Goal: Use online tool/utility: Utilize a website feature to perform a specific function

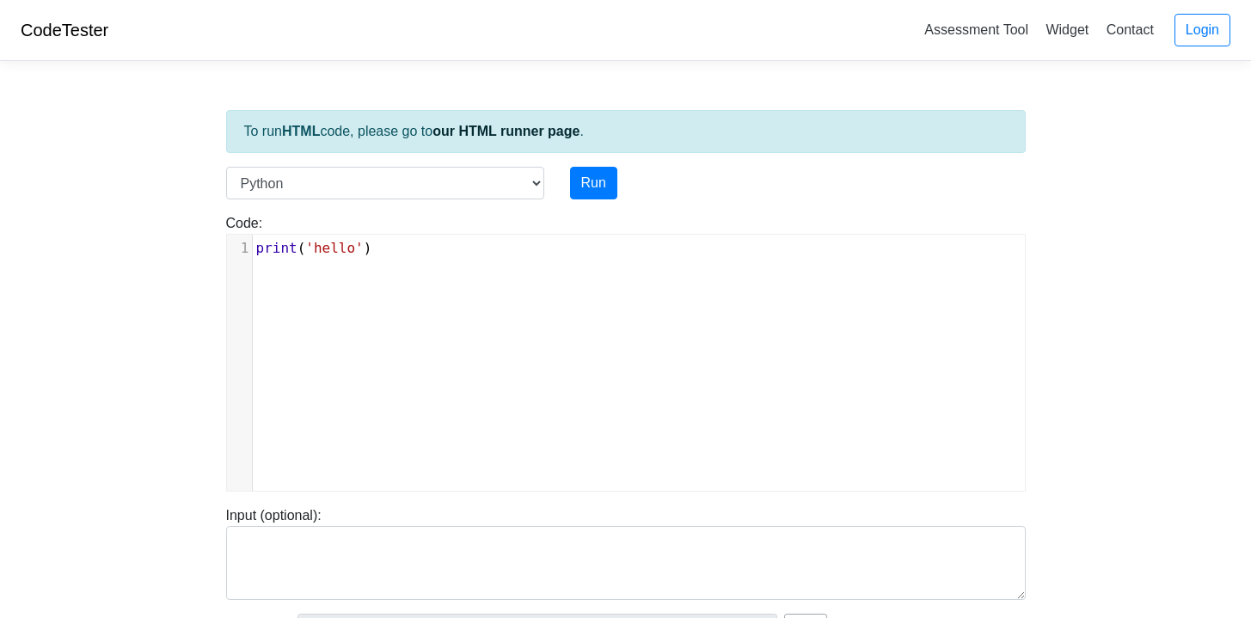
scroll to position [7, 0]
drag, startPoint x: 425, startPoint y: 237, endPoint x: 212, endPoint y: 236, distance: 212.3
click at [213, 236] on div "Code: print('hello') xxxxxxxxxx 1 print ( 'hello' )" at bounding box center [625, 352] width 825 height 279
type textarea "print('hello')"
drag, startPoint x: 427, startPoint y: 258, endPoint x: 175, endPoint y: 241, distance: 253.3
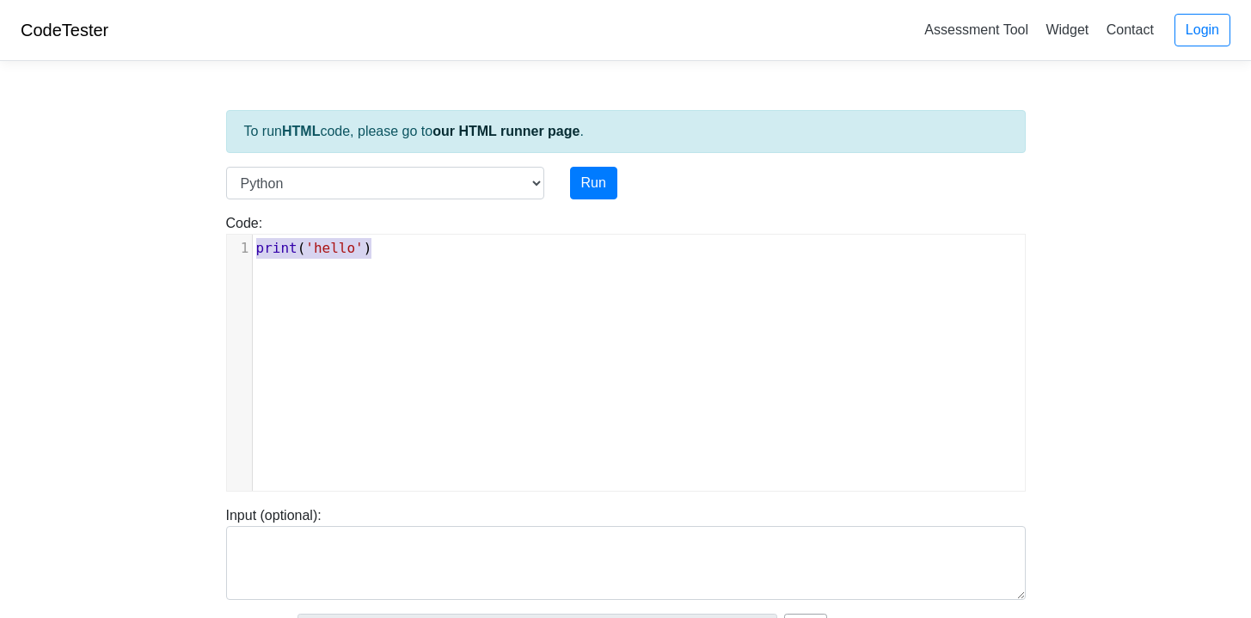
click at [175, 242] on body "CodeTester Assessment Tool Widget Contact Login To run HTML code, please go to …" at bounding box center [625, 458] width 1251 height 917
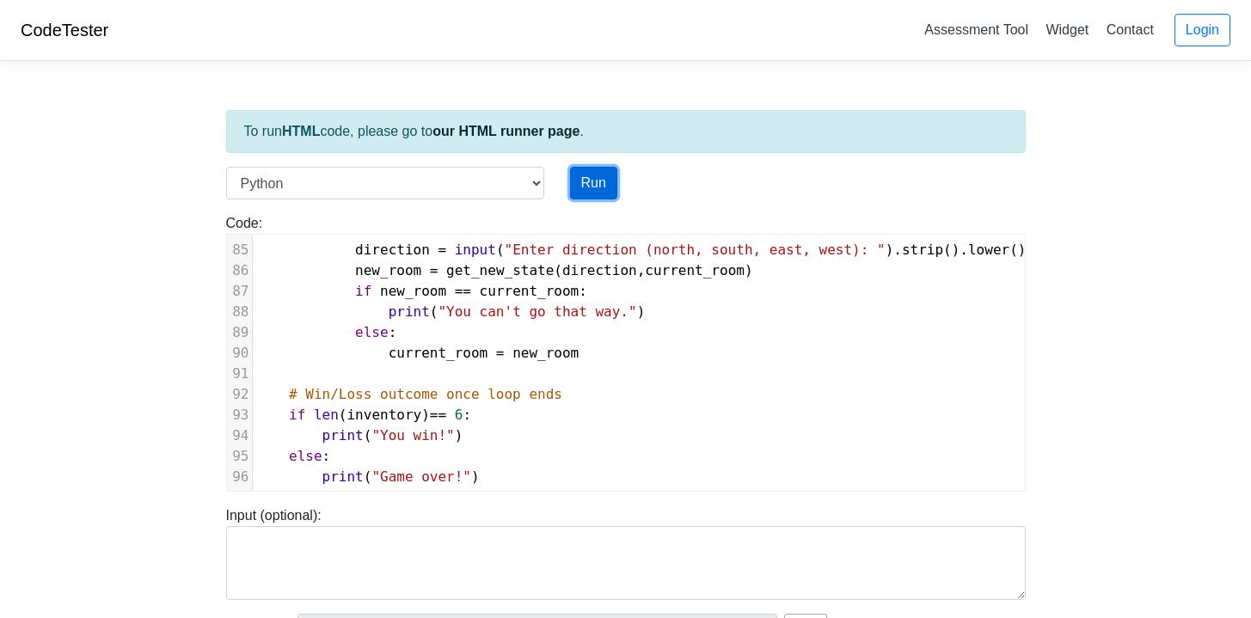
click at [605, 171] on button "Run" at bounding box center [593, 183] width 47 height 33
type input "[URL][DOMAIN_NAME]"
click at [602, 184] on button "Run" at bounding box center [593, 183] width 47 height 33
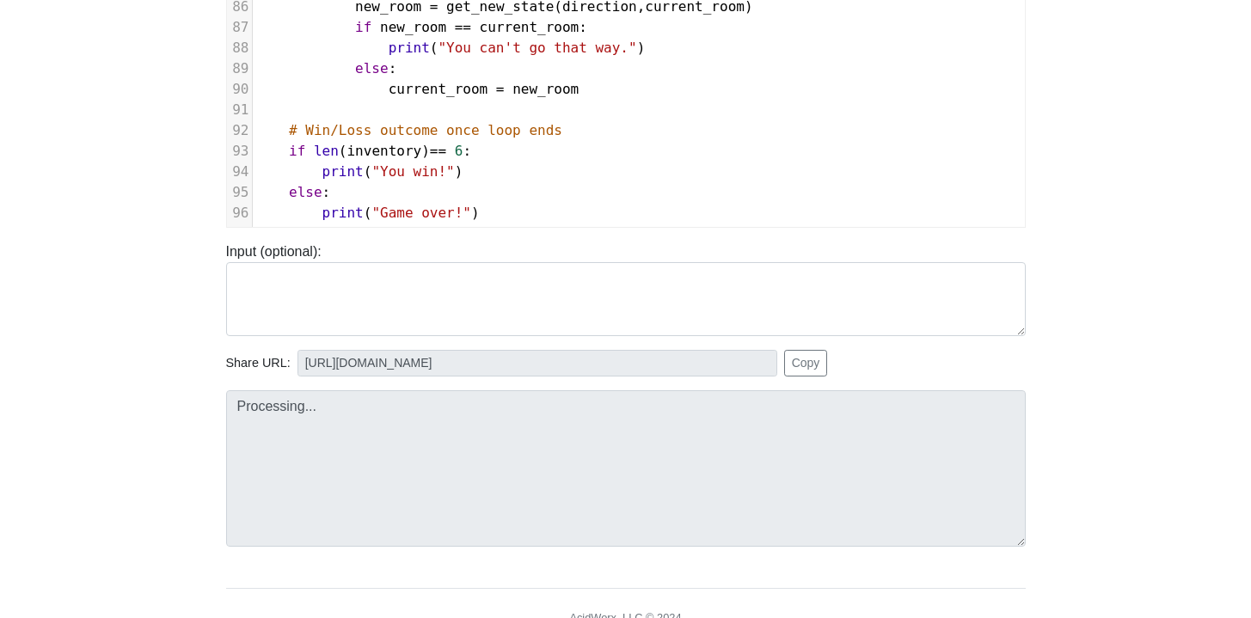
scroll to position [283, 0]
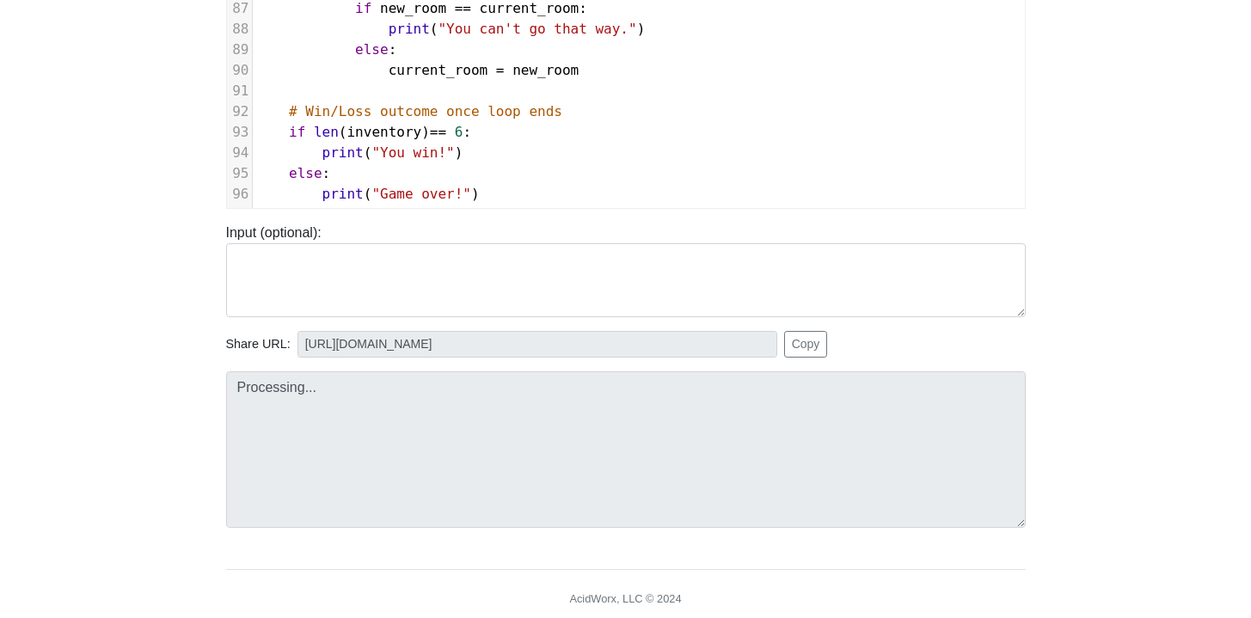
type input "[URL][DOMAIN_NAME]"
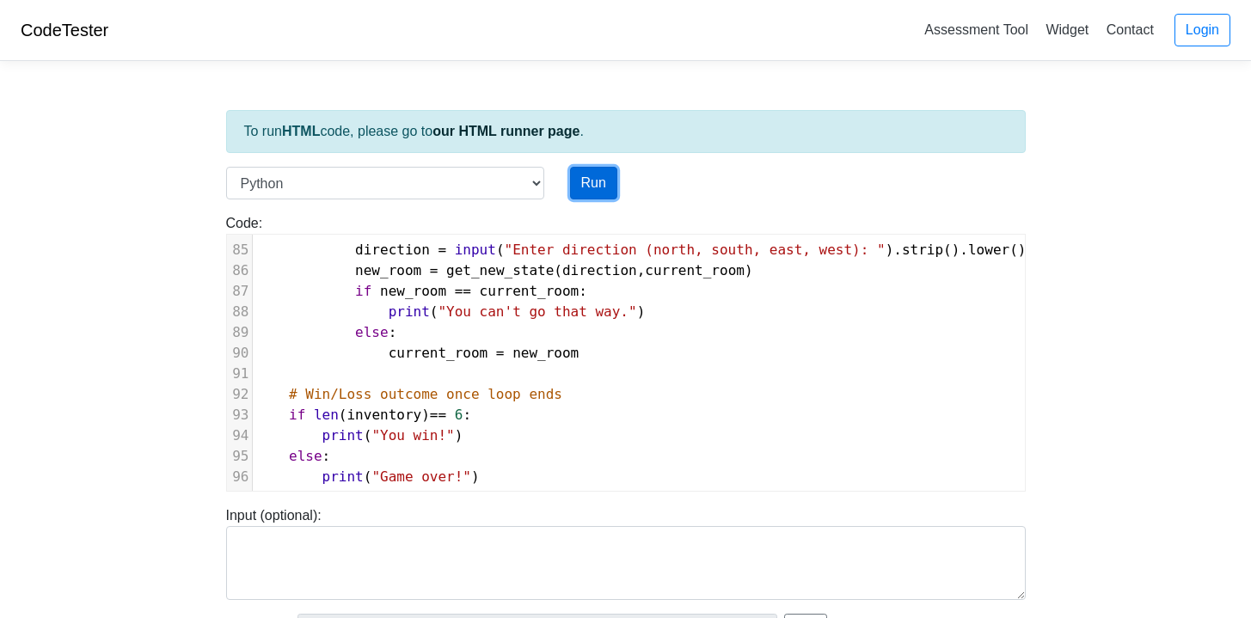
click at [585, 181] on button "Run" at bounding box center [593, 183] width 47 height 33
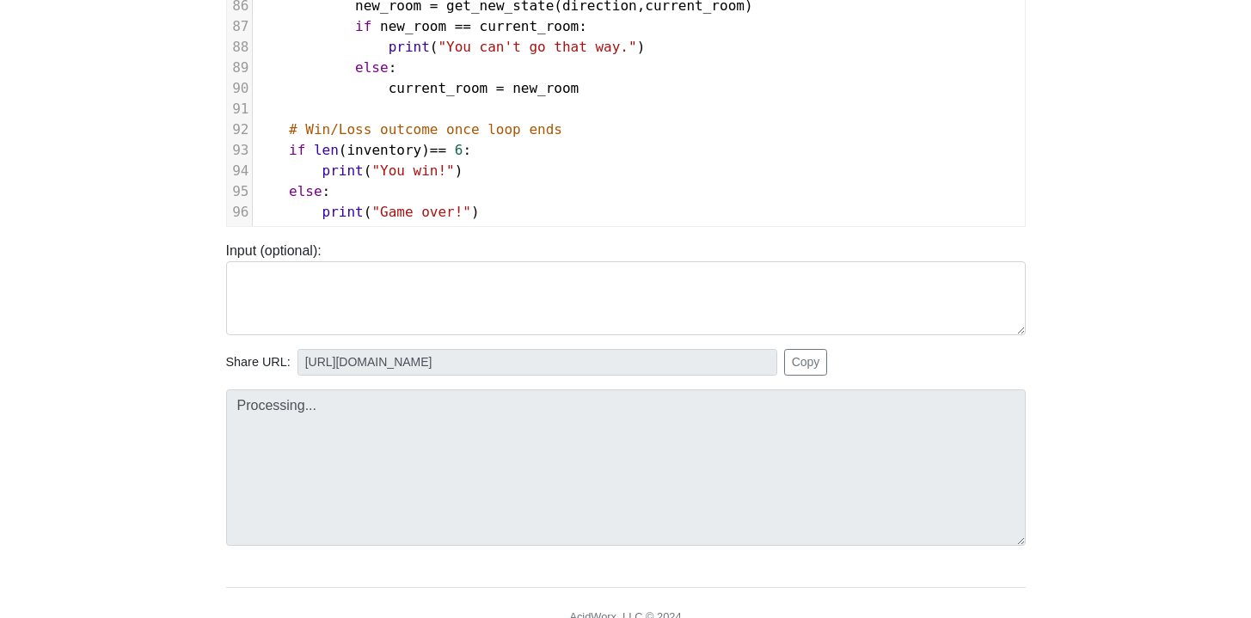
scroll to position [270, 0]
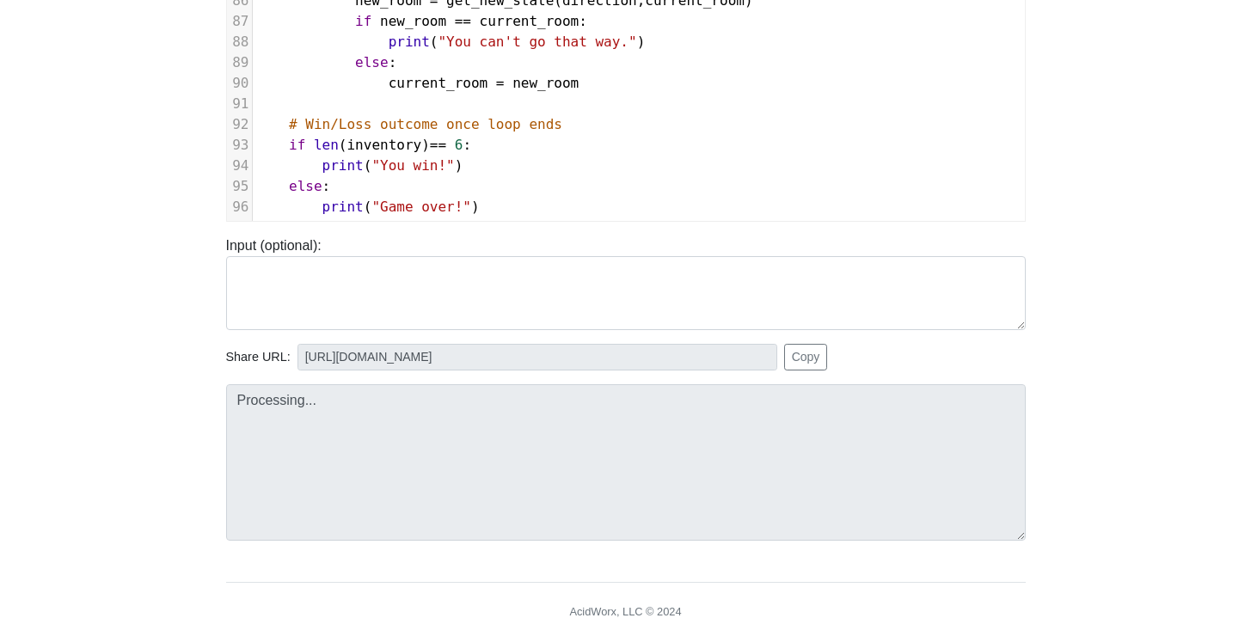
type input "[URL][DOMAIN_NAME]"
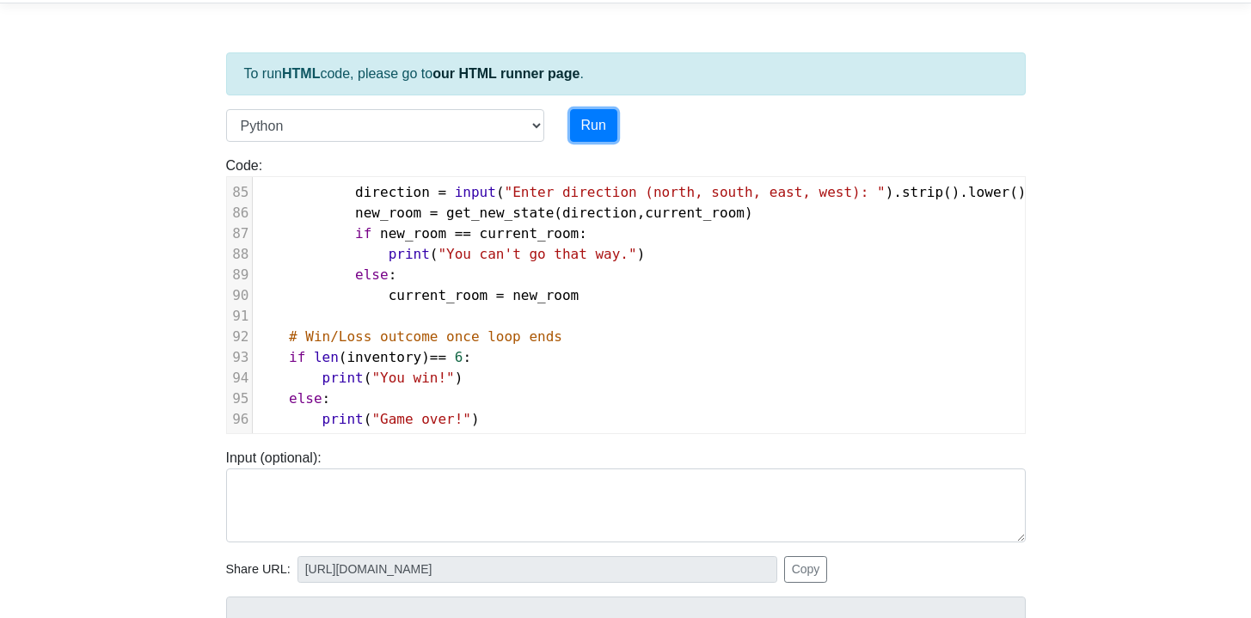
scroll to position [58, 0]
click at [505, 408] on pre "print ( "Game over!" )" at bounding box center [645, 418] width 784 height 21
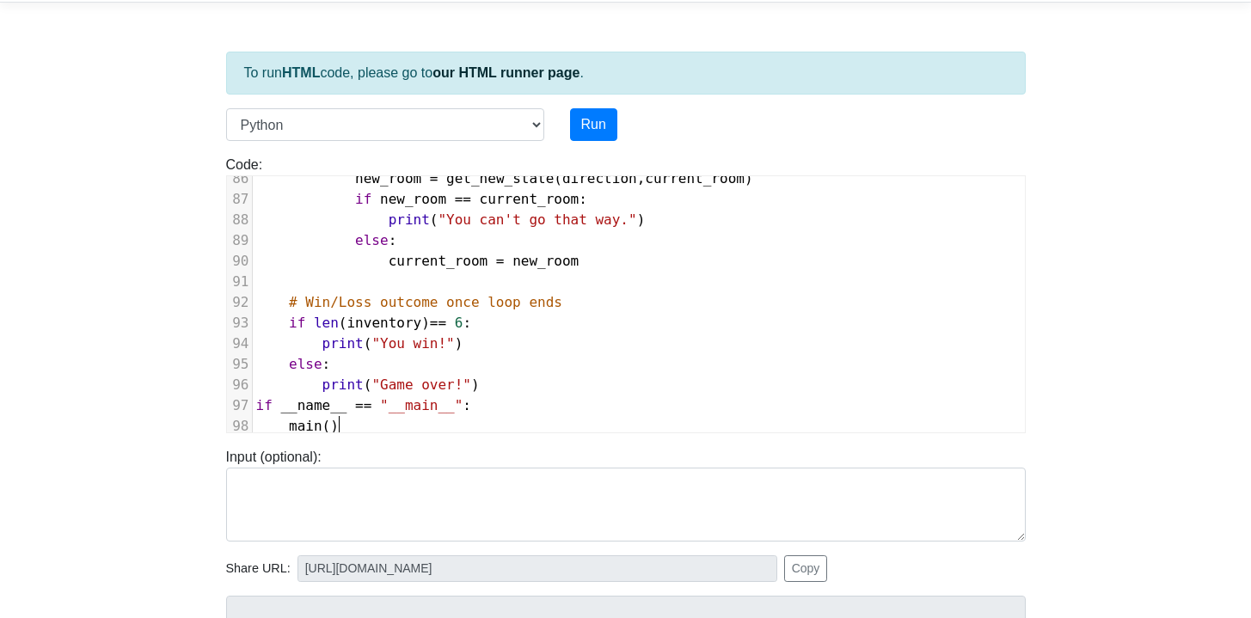
scroll to position [1785, 0]
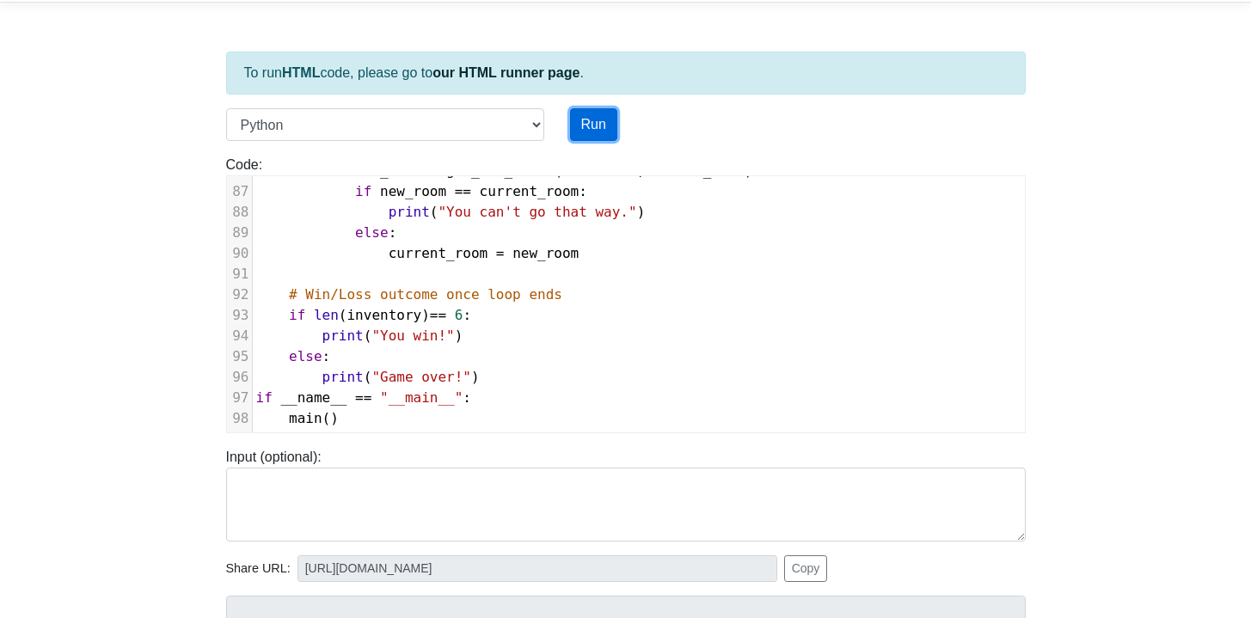
click at [604, 120] on button "Run" at bounding box center [593, 124] width 47 height 33
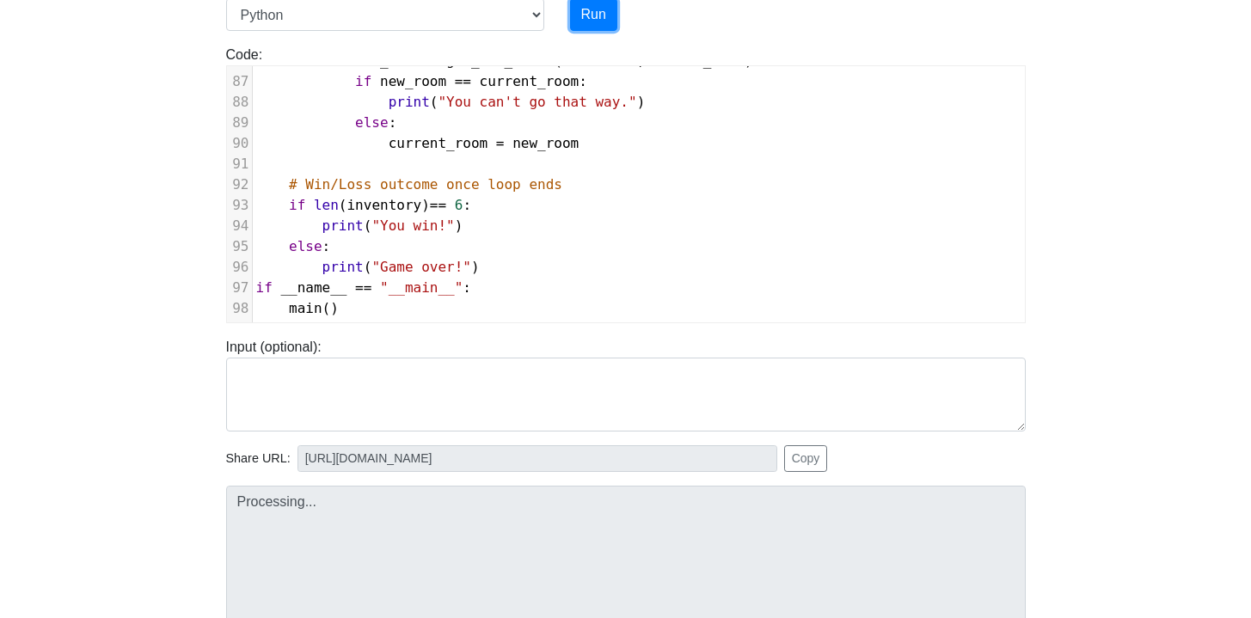
scroll to position [204, 0]
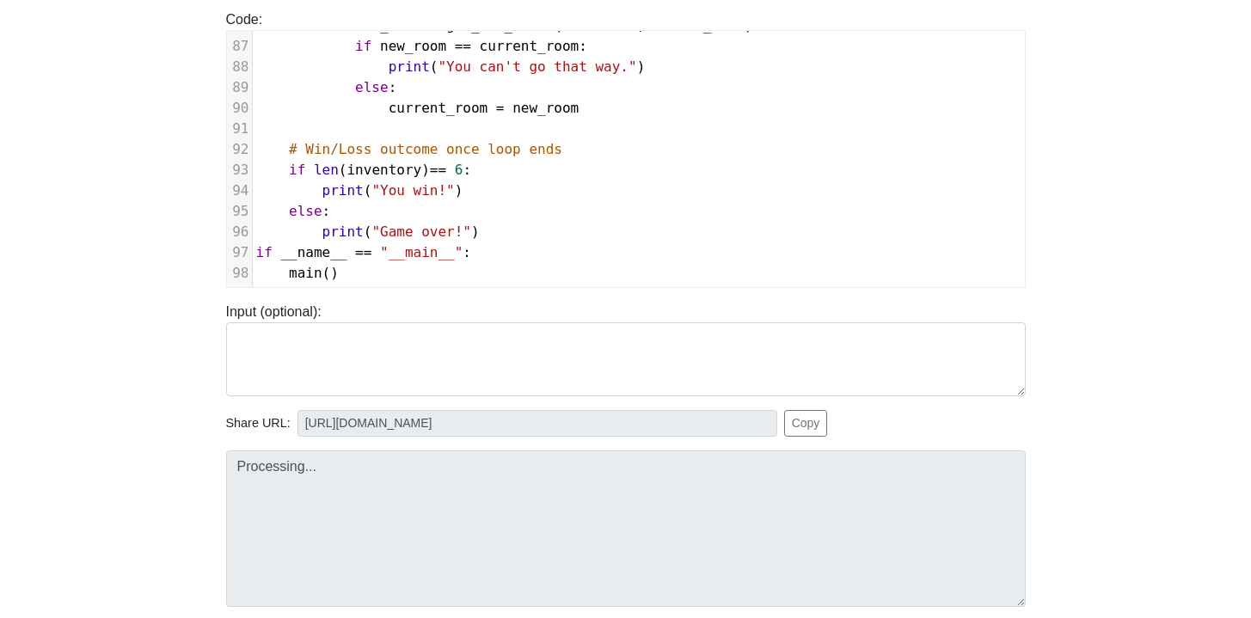
type input "[URL][DOMAIN_NAME]"
type textarea "Submission status: Runtime Error (NZEC) Stdout: You are in the Central Hub Inve…"
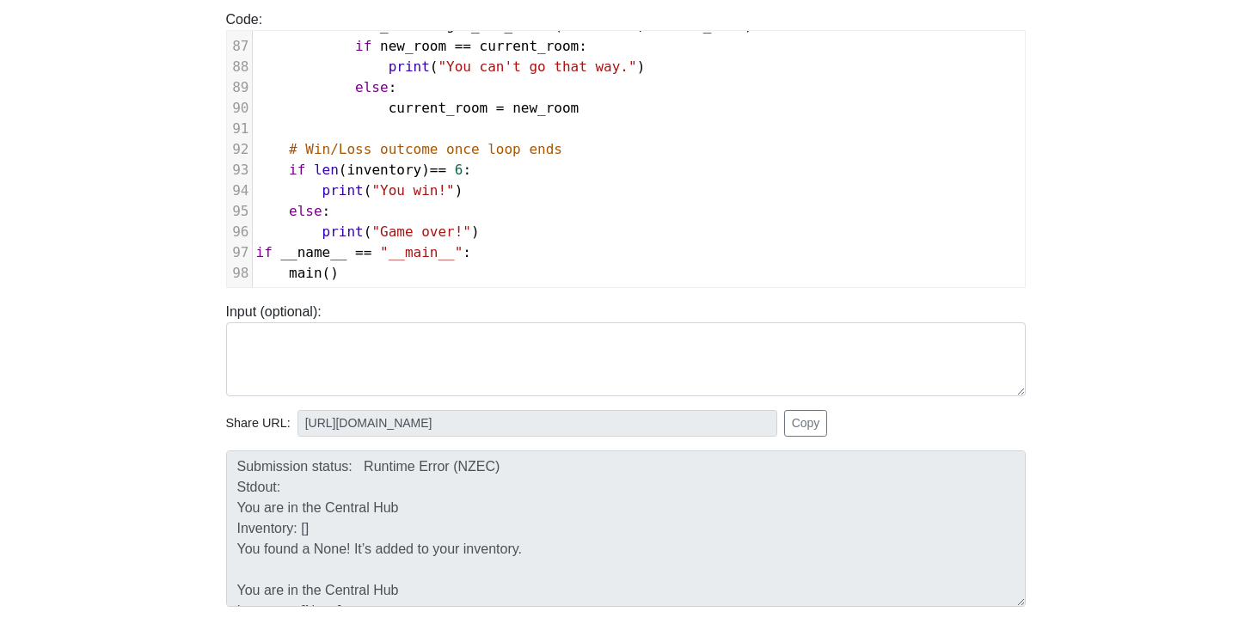
click at [224, 460] on div "Submission status: Runtime Error (NZEC) Stdout: You are in the Central Hub Inve…" at bounding box center [625, 528] width 825 height 156
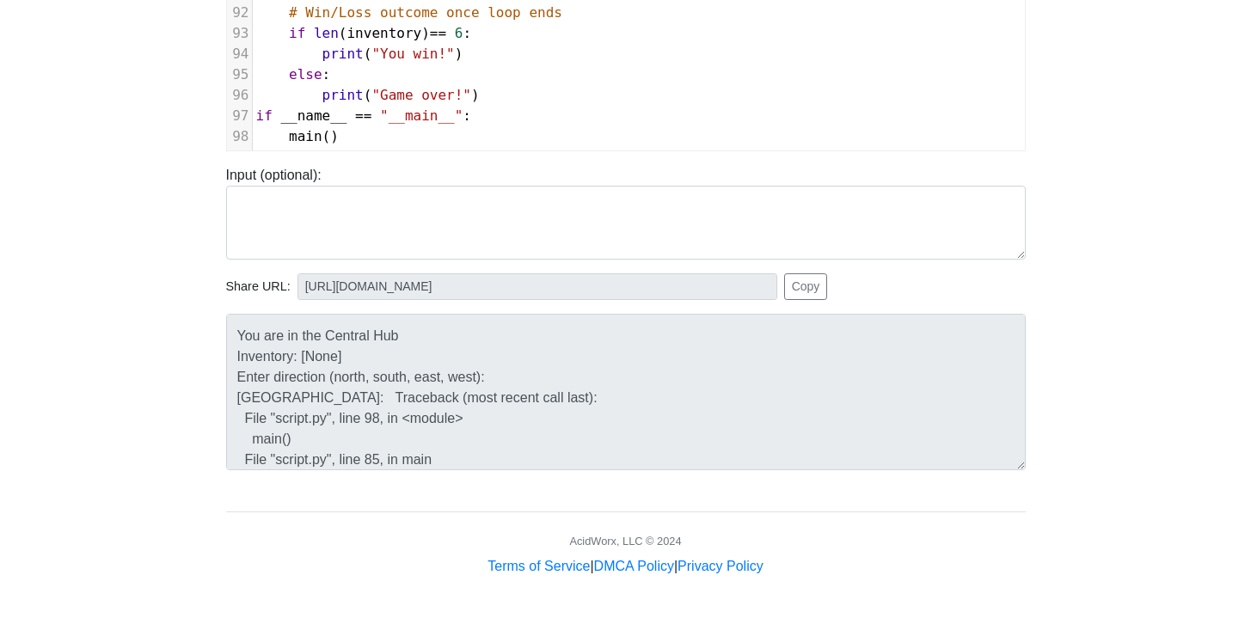
scroll to position [0, 0]
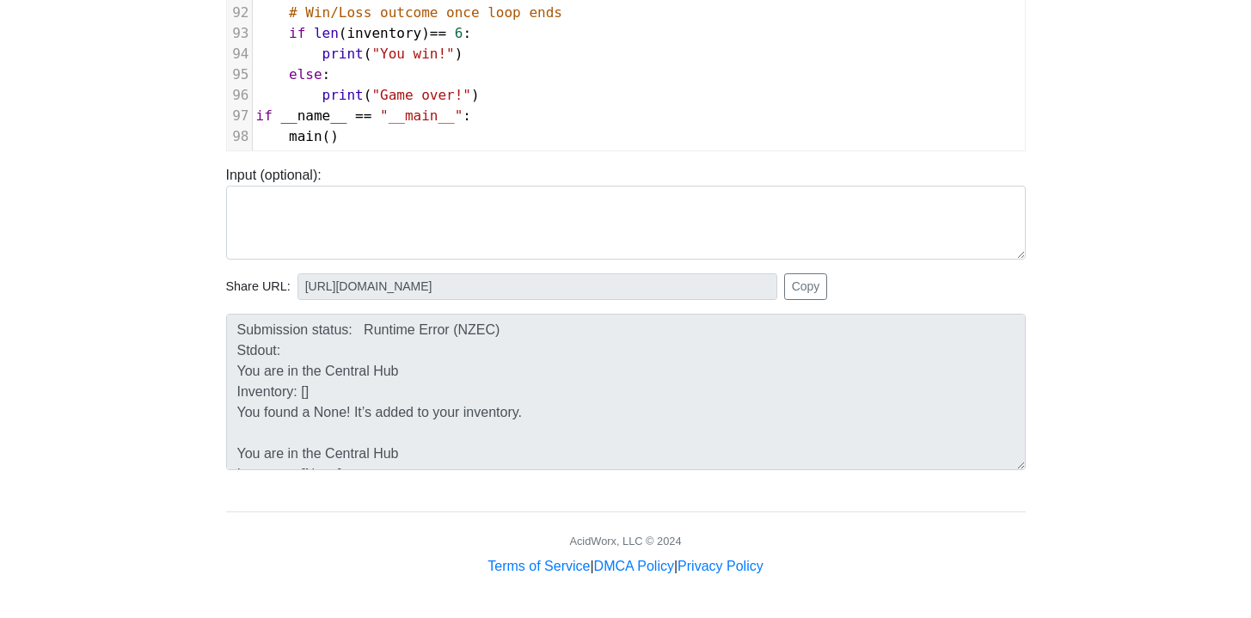
click at [222, 311] on div "Submission status: Runtime Error (NZEC) Stdout: You are in the Central Hub Inve…" at bounding box center [625, 385] width 825 height 170
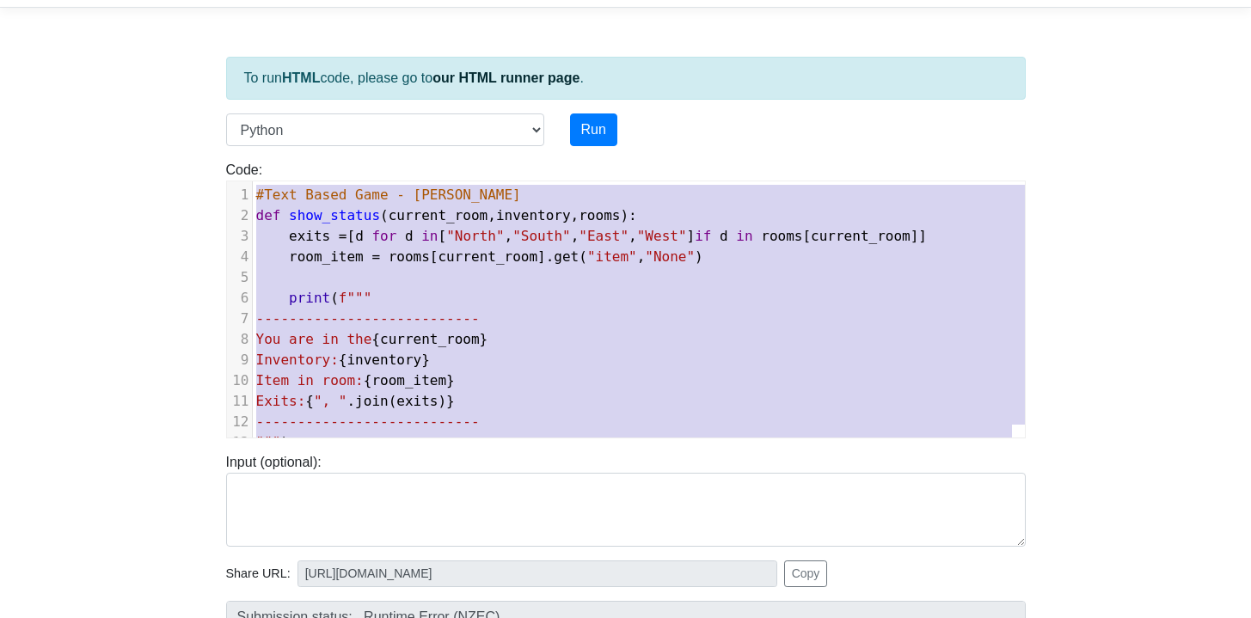
drag, startPoint x: 344, startPoint y: 413, endPoint x: 226, endPoint y: 162, distance: 277.3
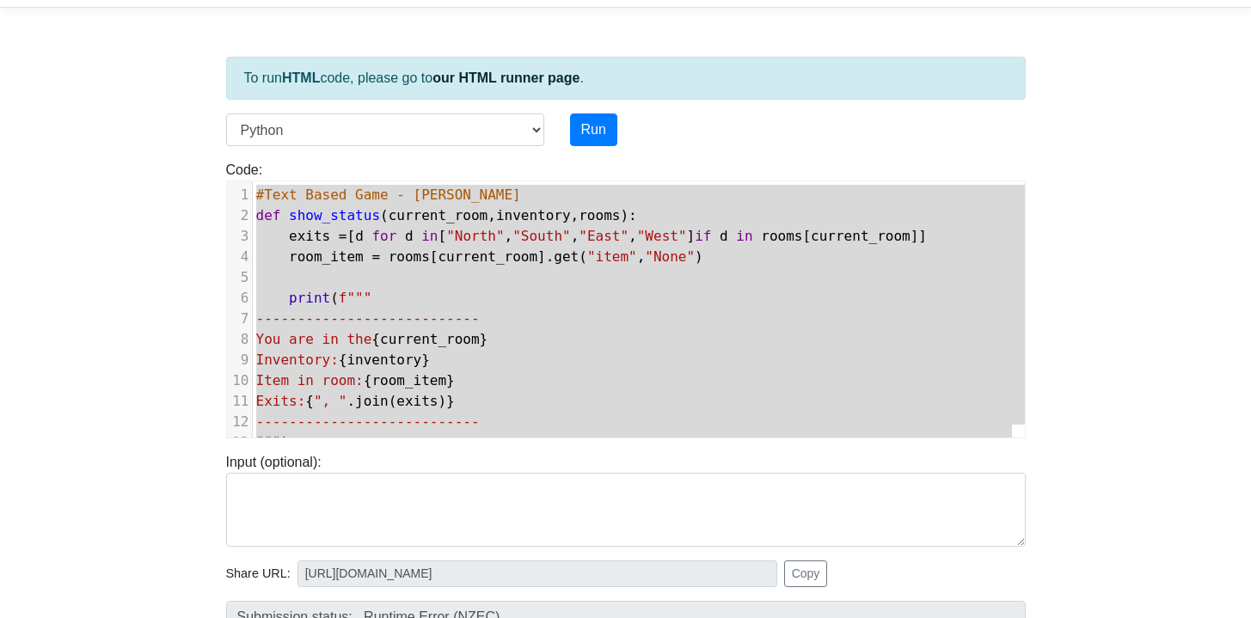
type textarea "#Text Based Game - [PERSON_NAME] def show_status(current_room, inventory, rooms…"
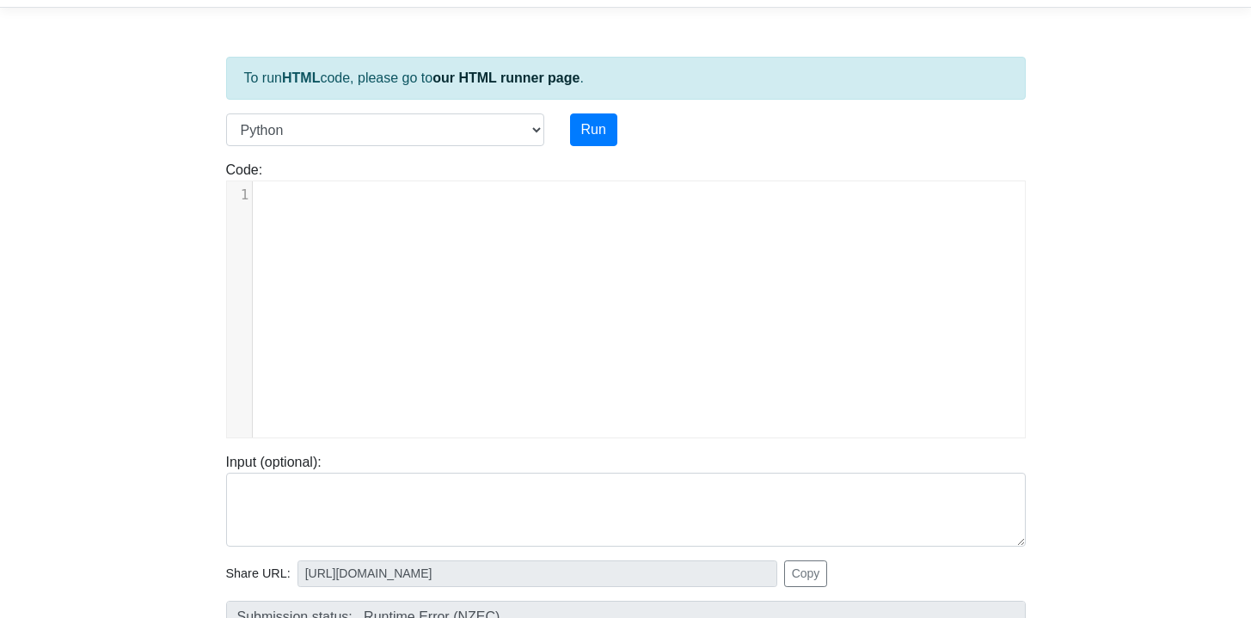
scroll to position [1517, 0]
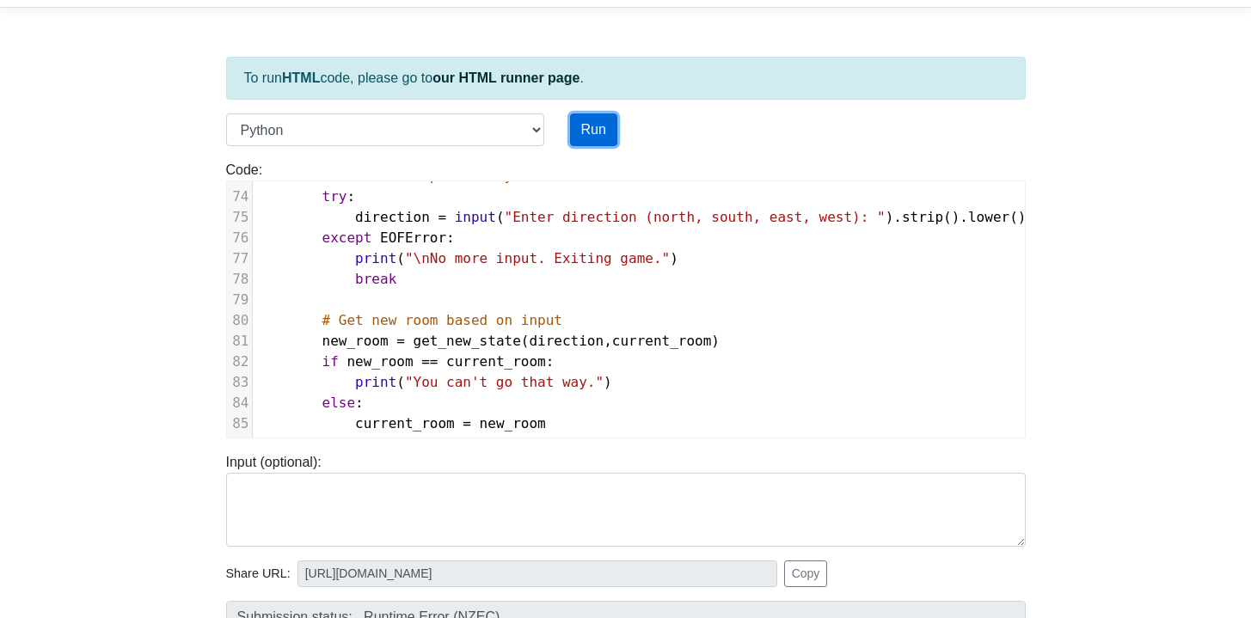
click at [596, 129] on button "Run" at bounding box center [593, 129] width 47 height 33
type input "[URL][DOMAIN_NAME]"
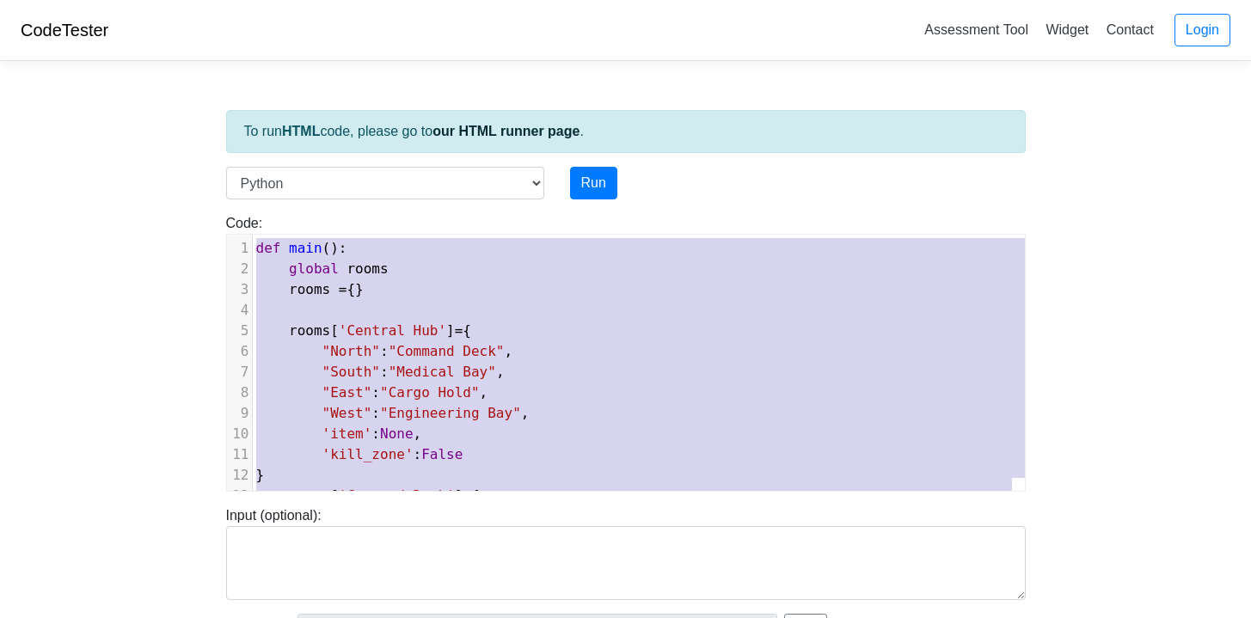
drag, startPoint x: 575, startPoint y: 465, endPoint x: 152, endPoint y: 101, distance: 557.8
type textarea "="
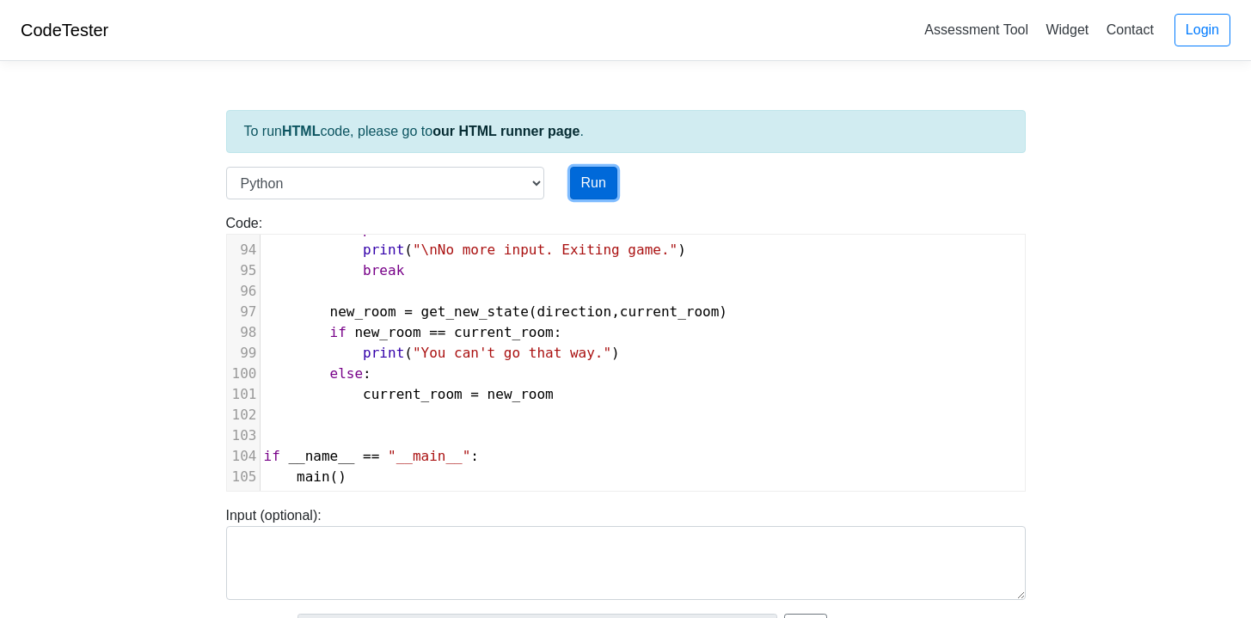
click at [591, 179] on button "Run" at bounding box center [593, 183] width 47 height 33
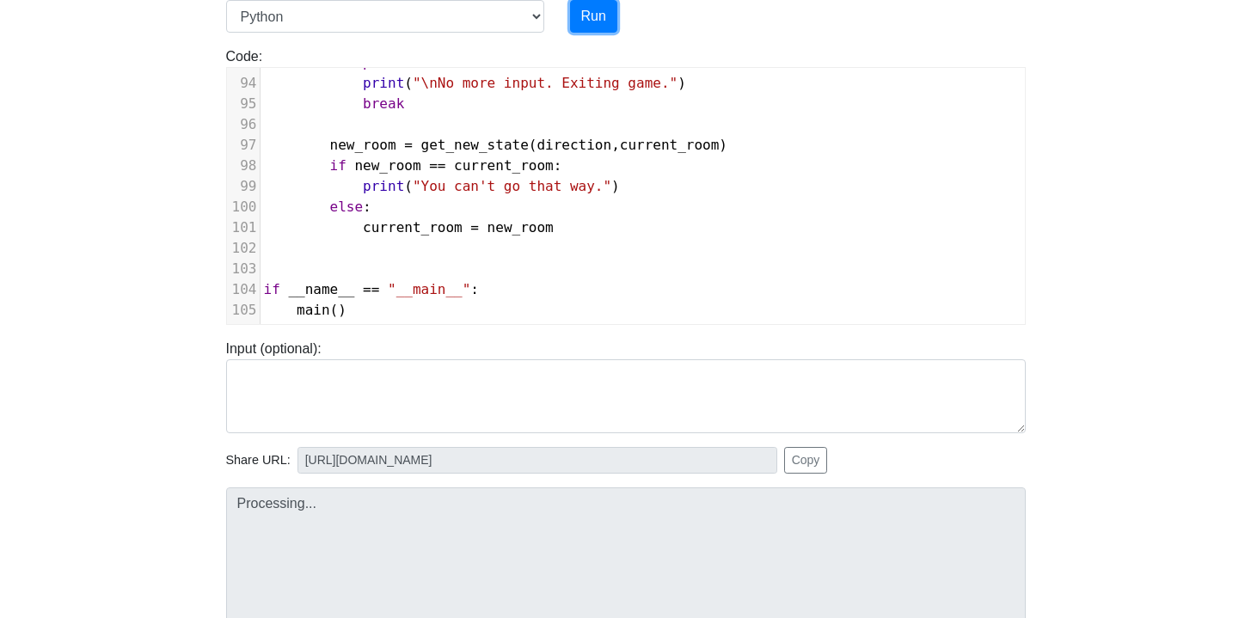
type input "[URL][DOMAIN_NAME]"
type textarea "Stdout: --------------------------- You are in the Central Hub Inventory: [] It…"
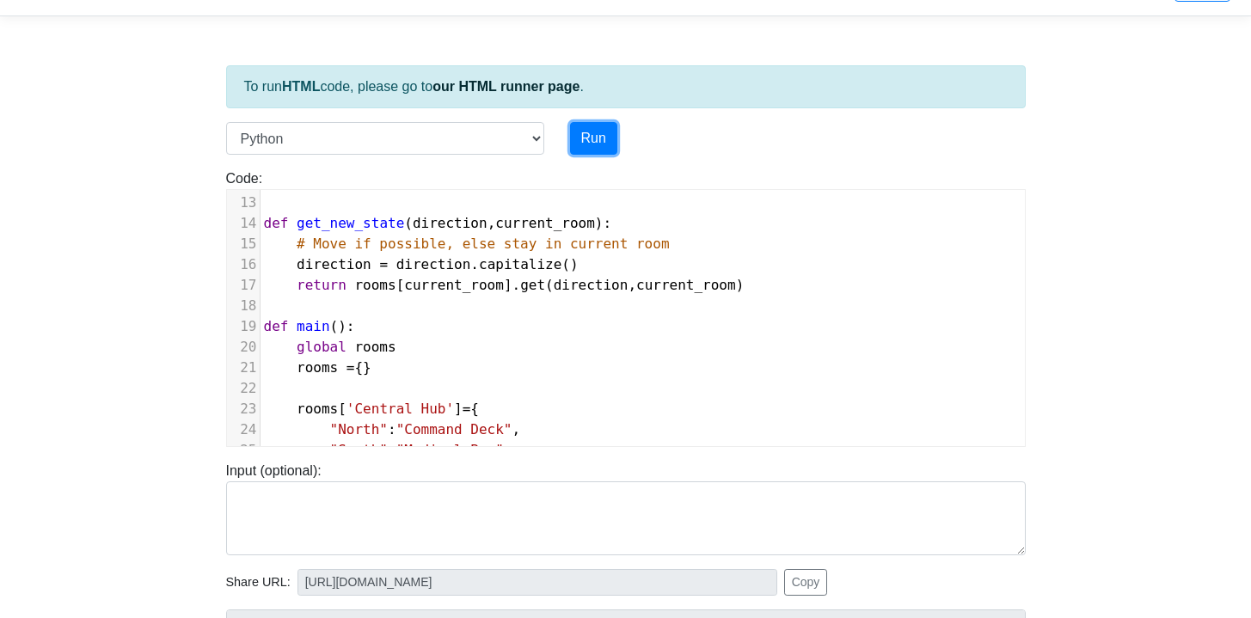
scroll to position [0, 0]
